Goal: Transaction & Acquisition: Subscribe to service/newsletter

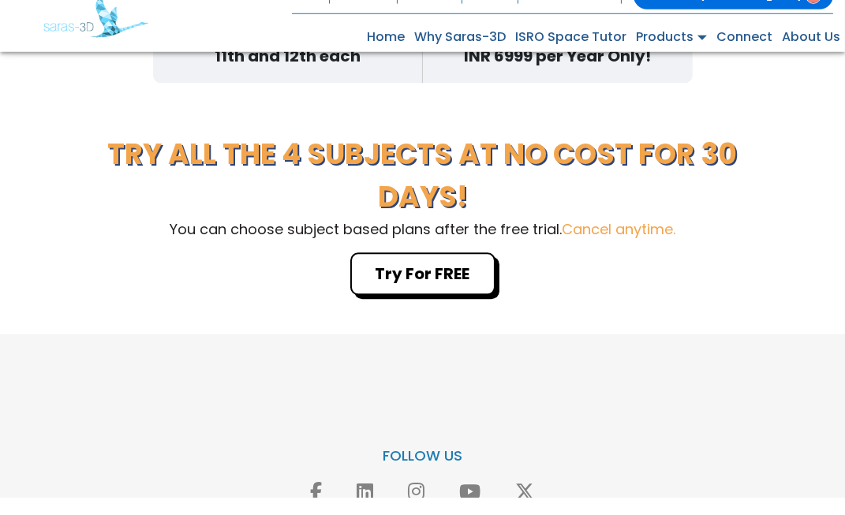
scroll to position [5071, 0]
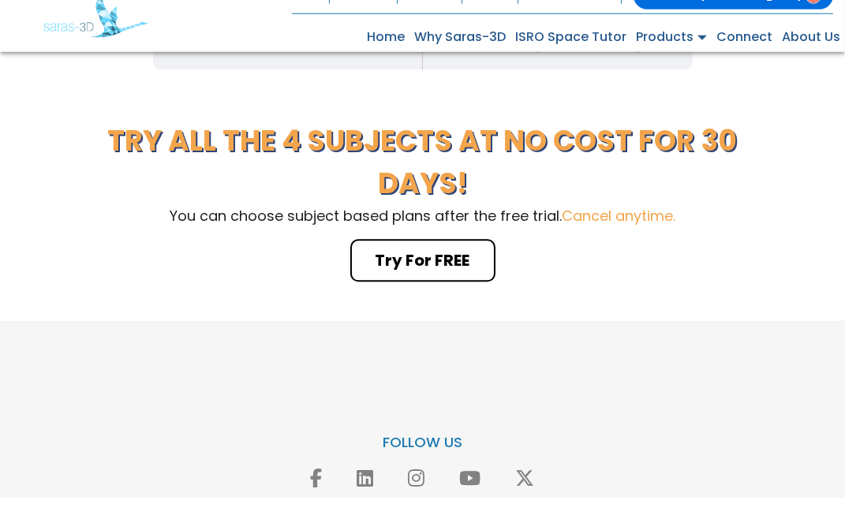
click at [458, 271] on button "Try For FREE" at bounding box center [422, 278] width 145 height 43
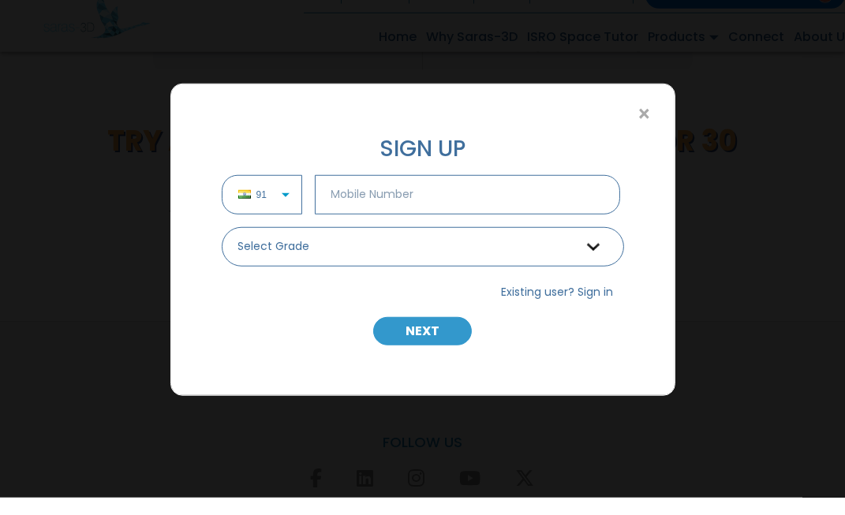
click at [435, 214] on input "text" at bounding box center [468, 211] width 306 height 39
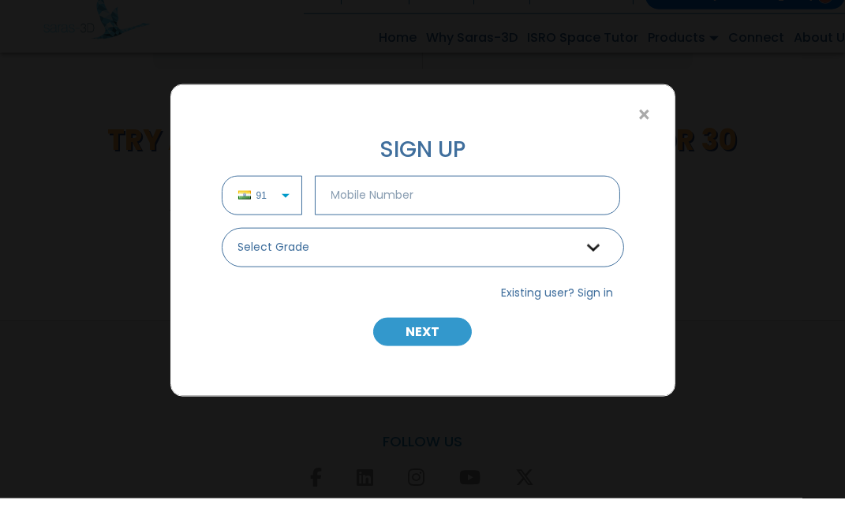
scroll to position [5073, 0]
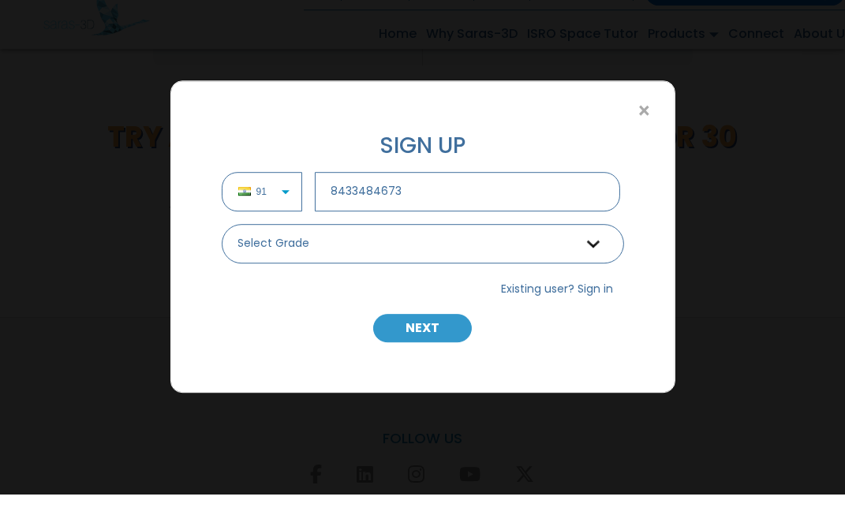
type input "8433484673"
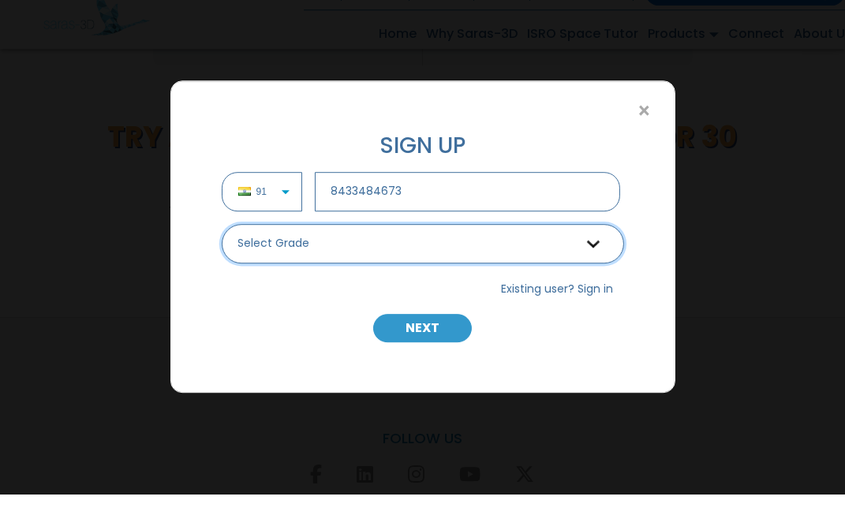
click at [558, 266] on select "Select Grade Grade 9th Grade 10th Grade 11th Grade 12th" at bounding box center [423, 264] width 402 height 39
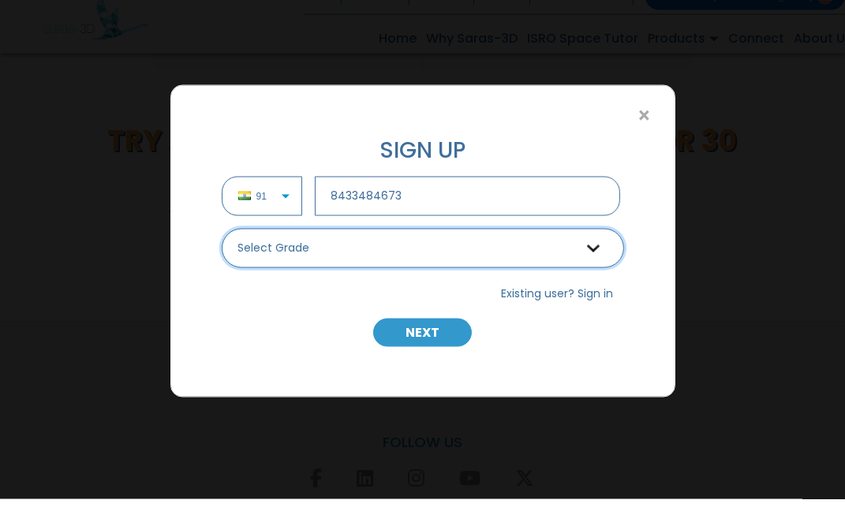
select select "9"
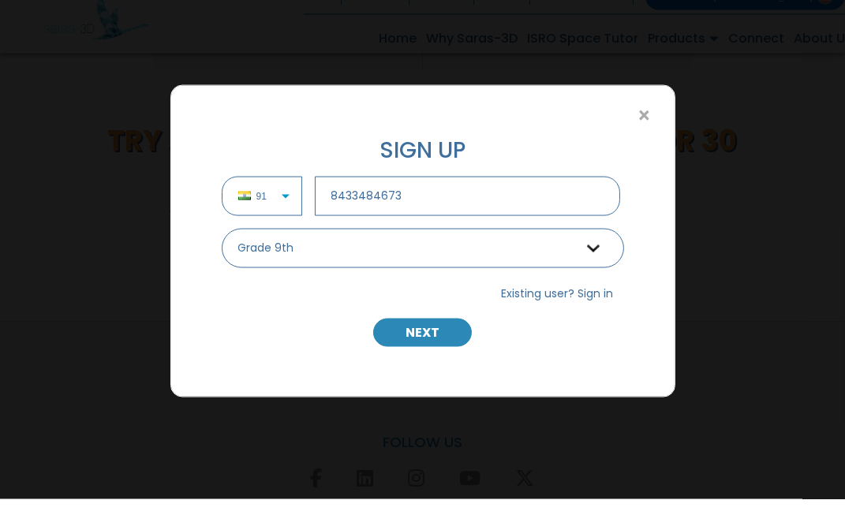
click at [448, 352] on button "NEXT" at bounding box center [422, 348] width 99 height 28
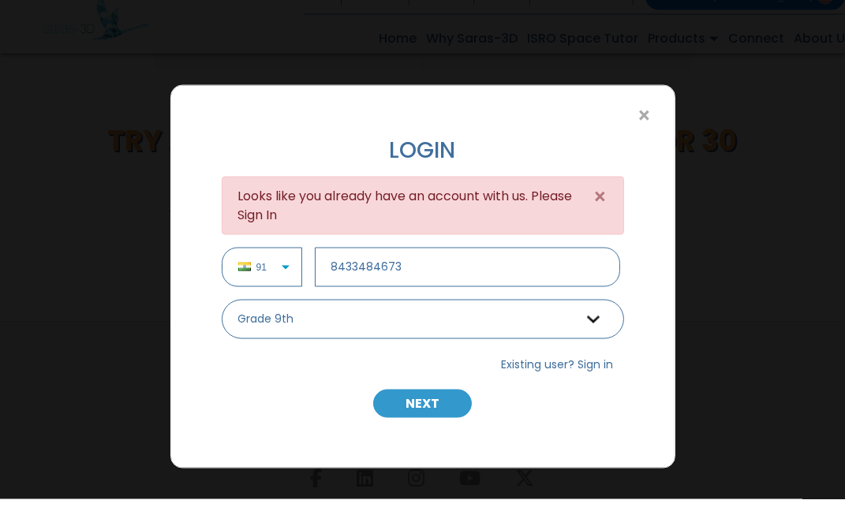
click at [611, 380] on button "Existing user? Sign in" at bounding box center [557, 380] width 133 height 25
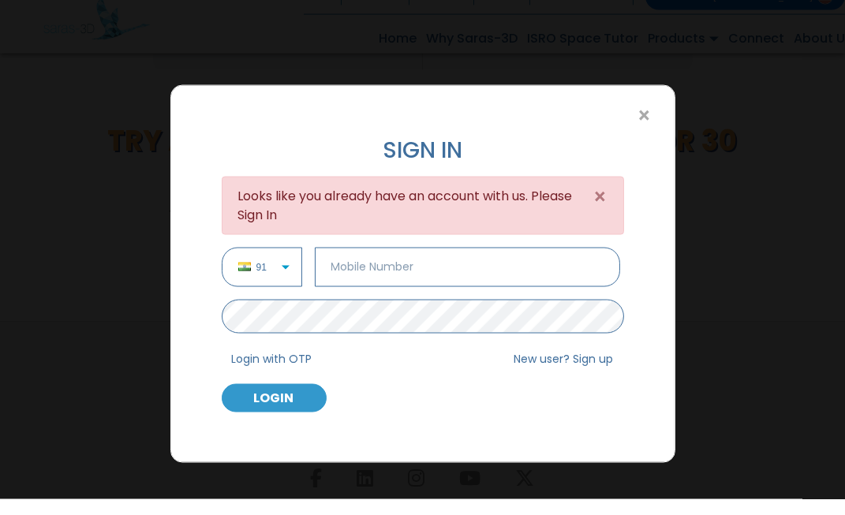
click at [511, 278] on input "text" at bounding box center [468, 282] width 306 height 39
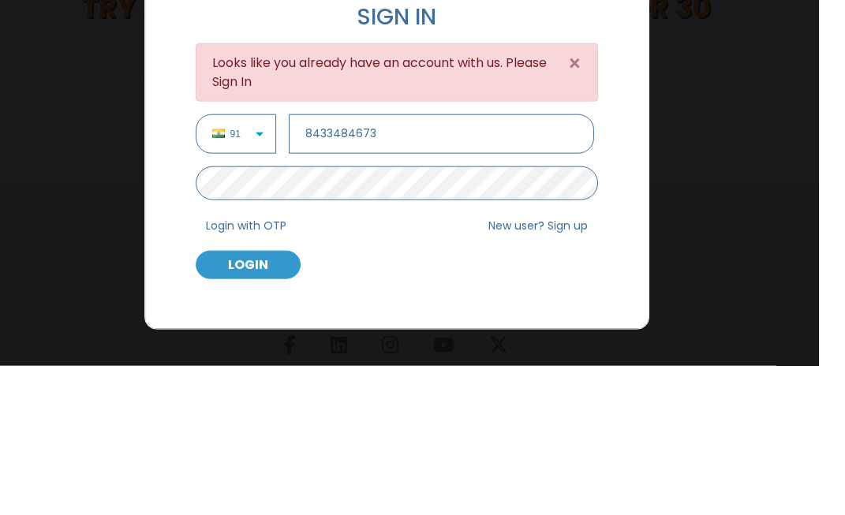
type input "8433484673"
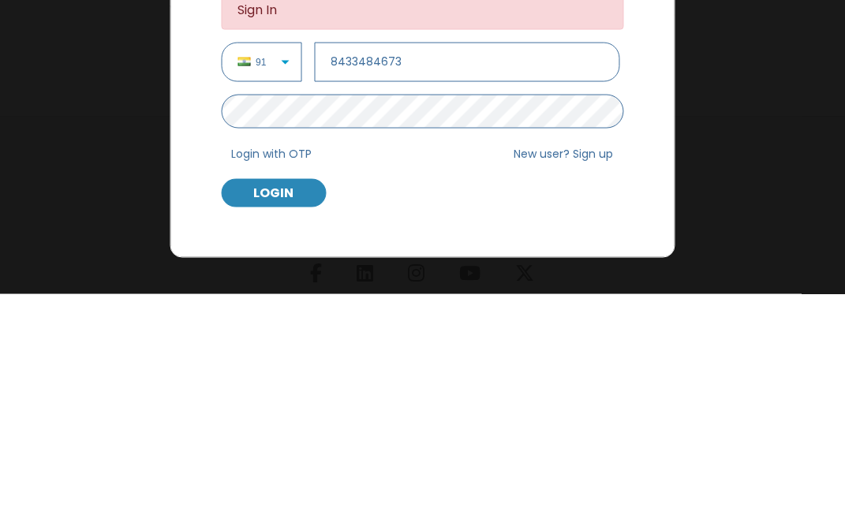
click at [296, 407] on button "LOGIN" at bounding box center [274, 414] width 105 height 28
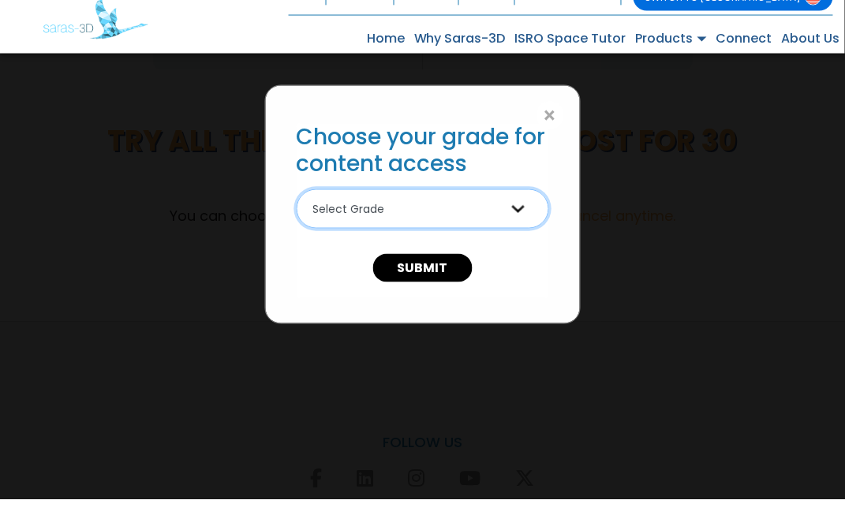
click at [493, 224] on select "Select Grade 9th Grade 10th Grade 11th Grade 12th Grade" at bounding box center [423, 224] width 252 height 39
select select "9"
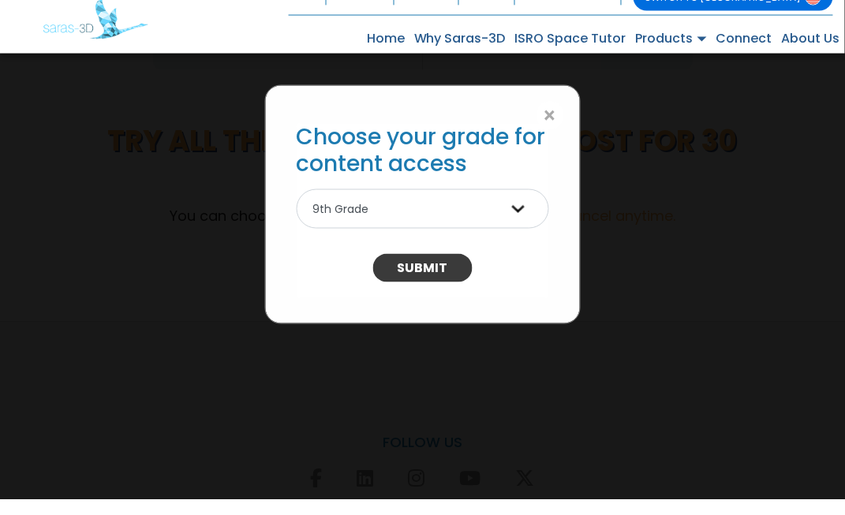
click at [451, 283] on button "SUBMIT" at bounding box center [422, 284] width 99 height 28
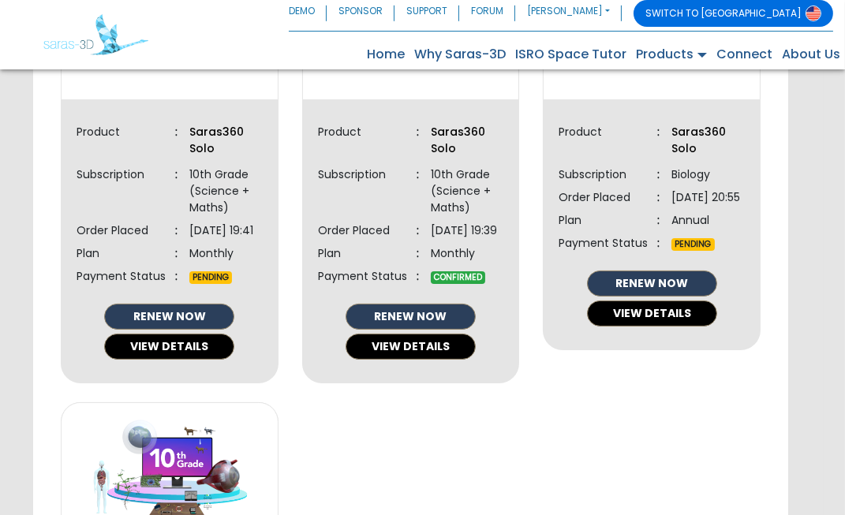
scroll to position [545, 0]
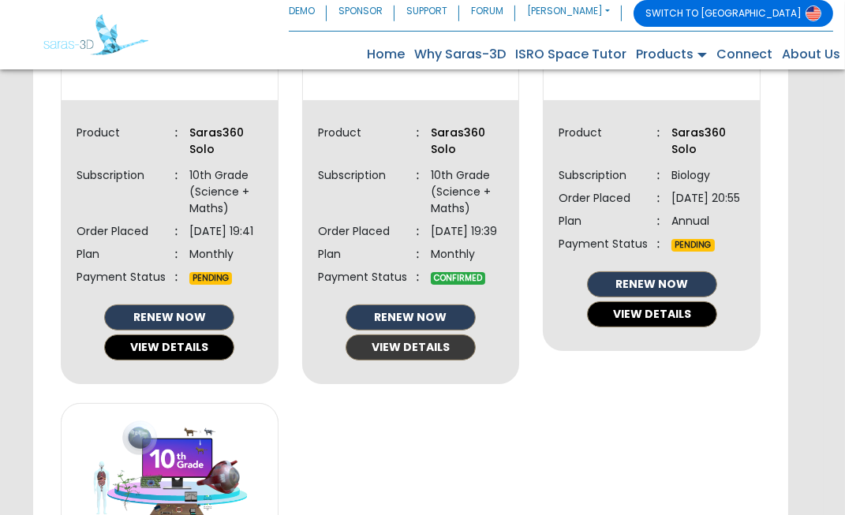
click at [447, 361] on button "VIEW DETAILS" at bounding box center [411, 347] width 130 height 26
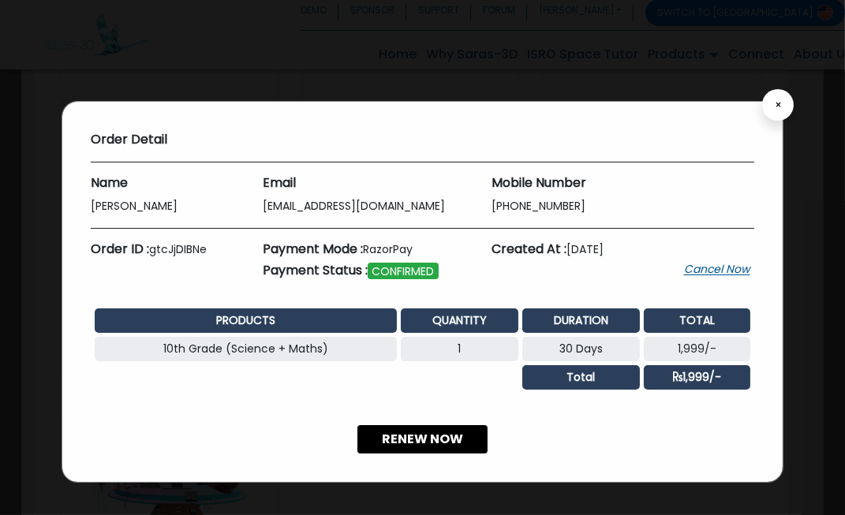
click at [776, 103] on span "×" at bounding box center [778, 104] width 7 height 11
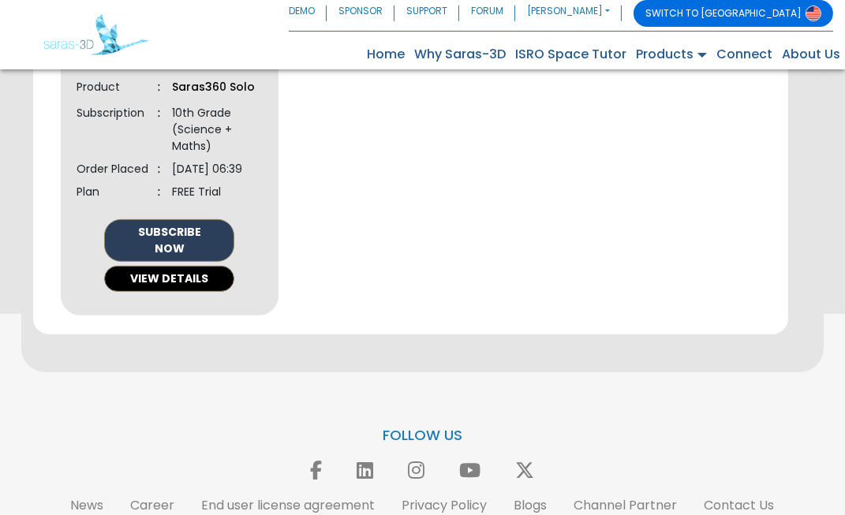
scroll to position [1138, 0]
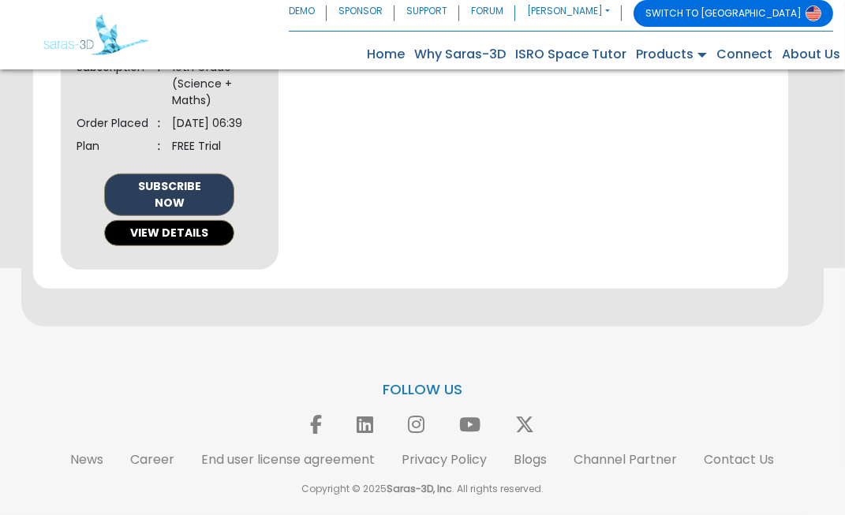
click at [435, 398] on p "FOLLOW US" at bounding box center [422, 389] width 821 height 18
click at [633, 421] on div "FOLLOW US News Career End user license agreement Privacy Policy Blogs Channel P…" at bounding box center [422, 438] width 845 height 154
click at [757, 469] on link "Contact Us" at bounding box center [739, 459] width 70 height 18
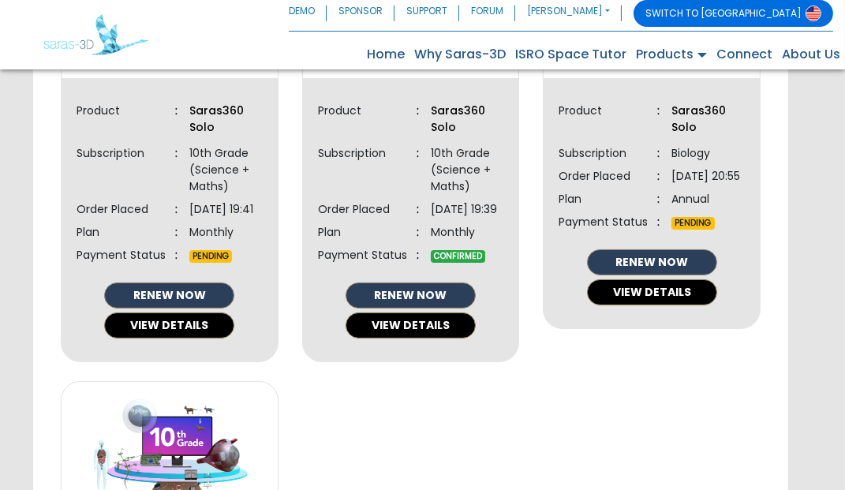
scroll to position [546, 0]
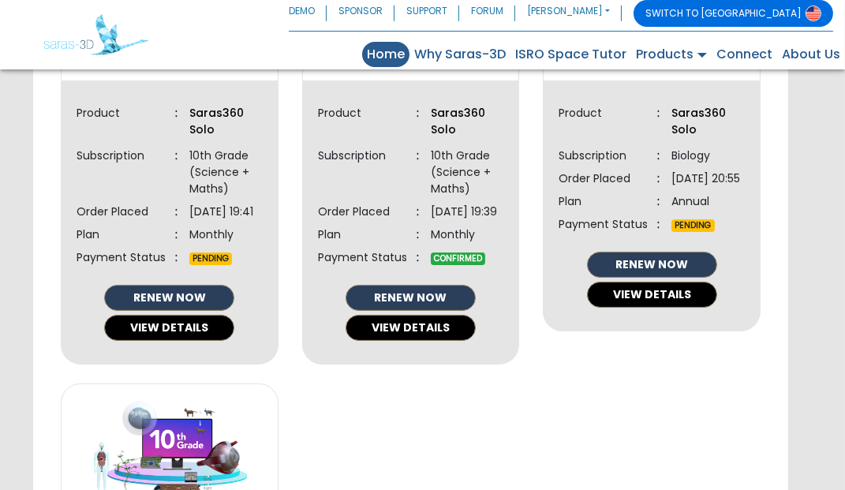
click at [393, 58] on link "Home (current)" at bounding box center [385, 54] width 47 height 25
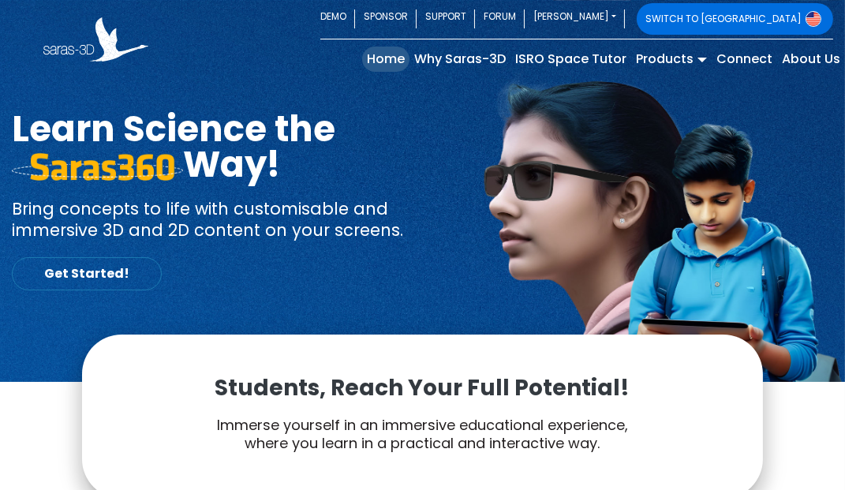
click at [99, 288] on link "Get Started!" at bounding box center [87, 273] width 150 height 33
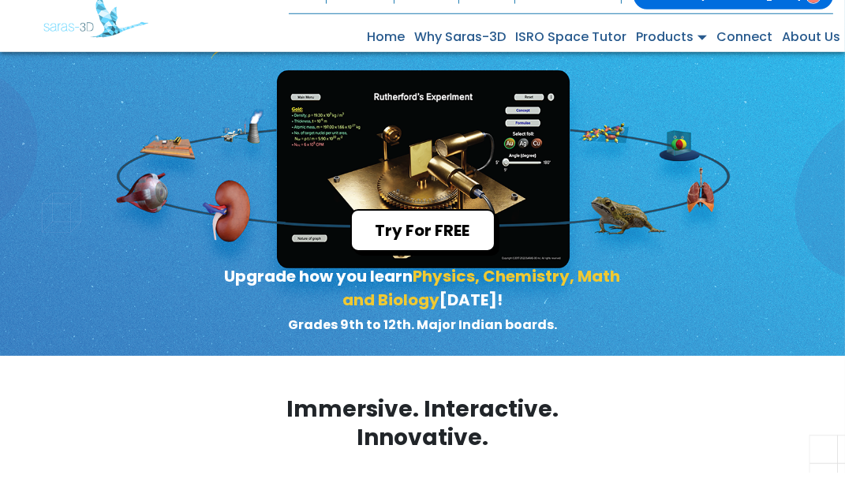
scroll to position [99, 0]
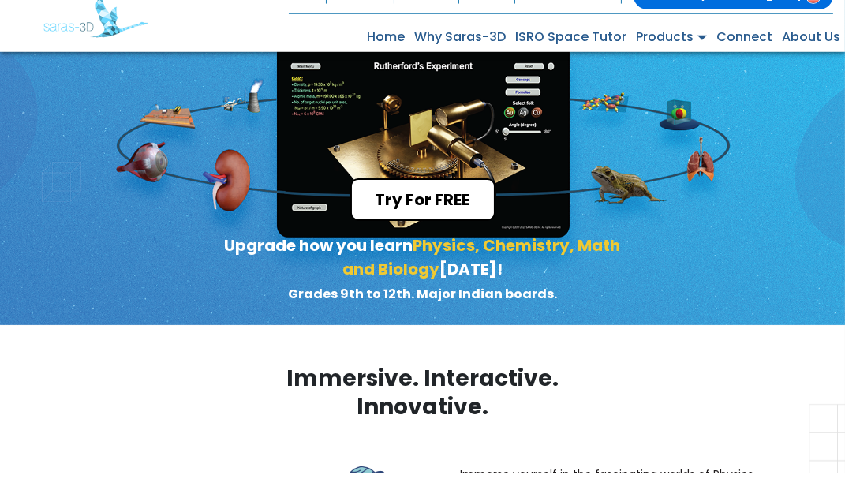
click at [428, 238] on button "Try For FREE" at bounding box center [422, 217] width 145 height 43
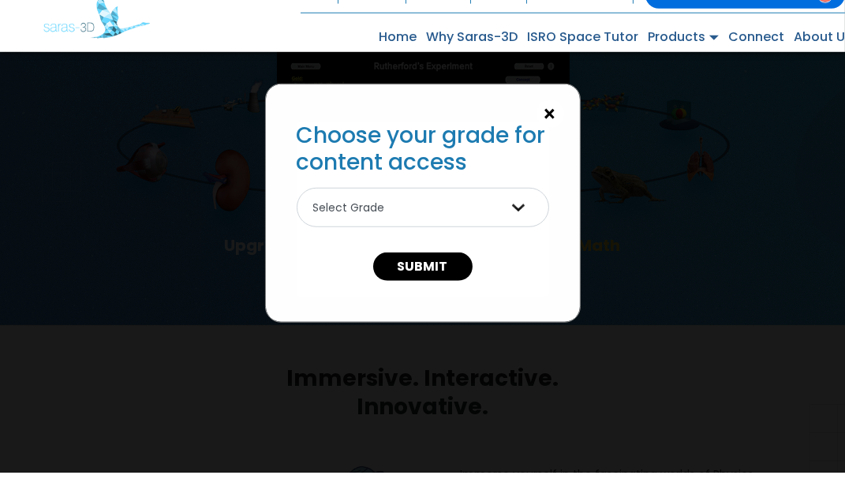
click at [555, 128] on button "×" at bounding box center [550, 132] width 28 height 28
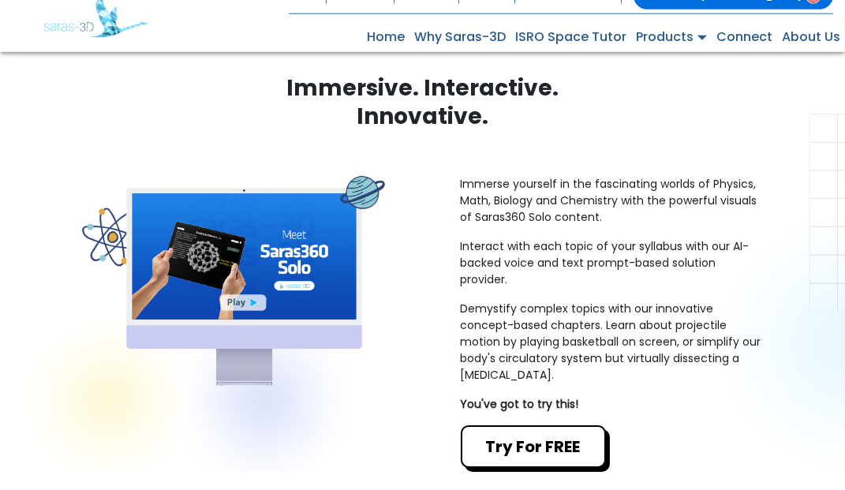
scroll to position [390, 0]
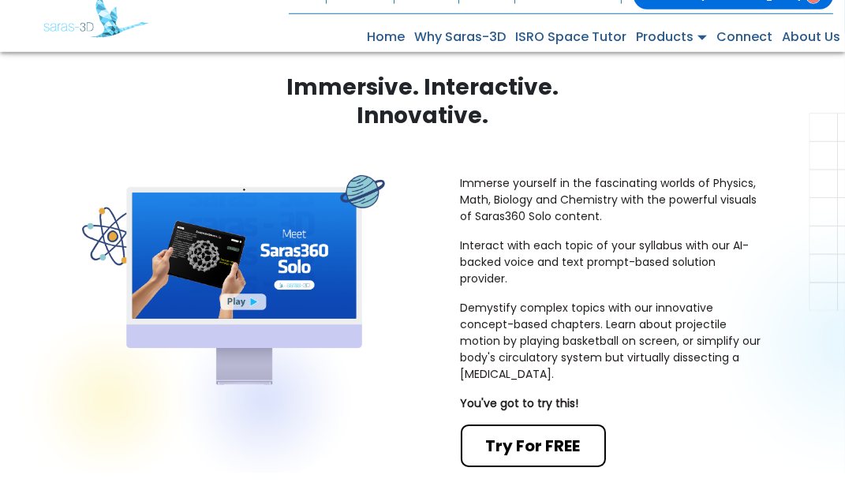
click at [575, 484] on button "Try For FREE" at bounding box center [533, 463] width 145 height 43
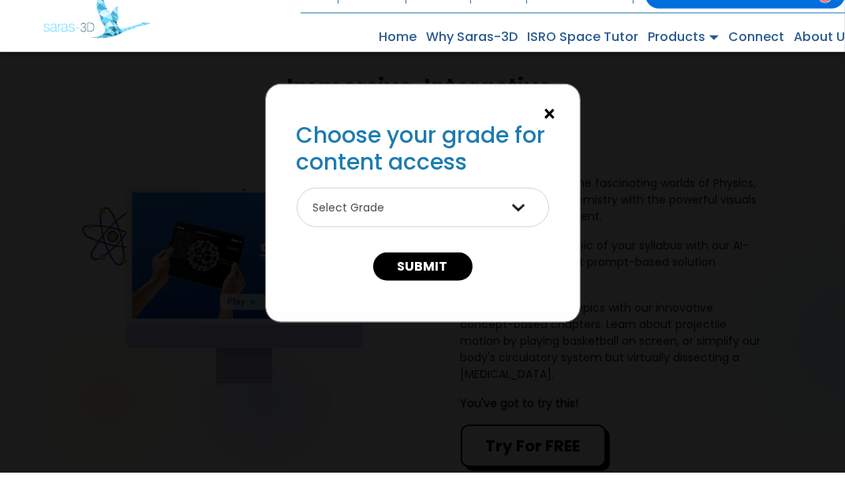
click at [557, 128] on span "×" at bounding box center [550, 131] width 13 height 21
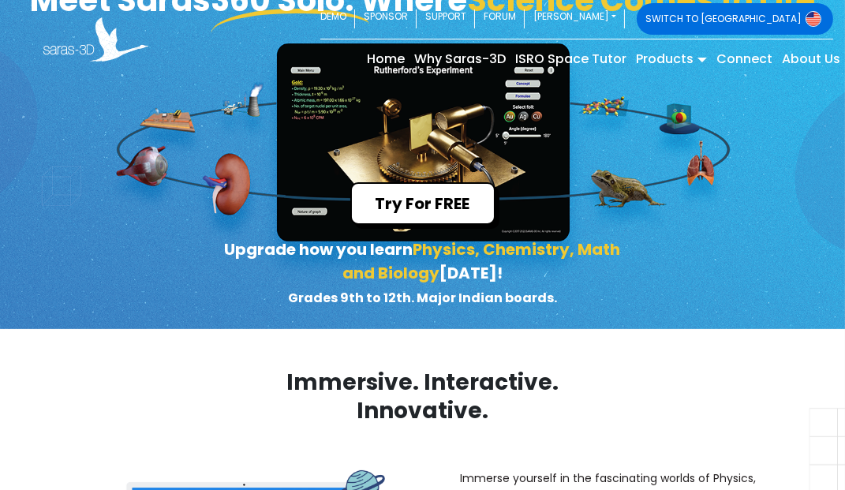
scroll to position [0, 0]
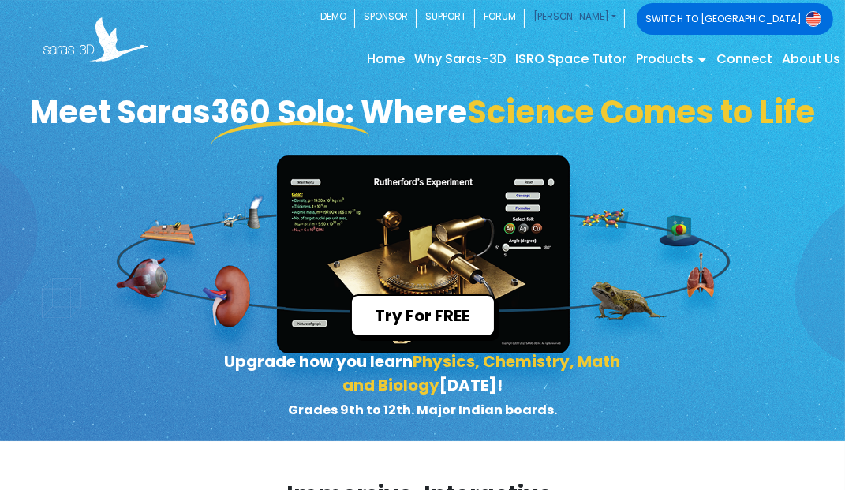
click at [625, 14] on link "[PERSON_NAME]" at bounding box center [575, 19] width 100 height 32
click at [679, 330] on div "Meet Saras360 Solo: Where Science Comes to Life Try For FREE Upgrade how you le…" at bounding box center [422, 220] width 845 height 441
